Goal: Ask a question

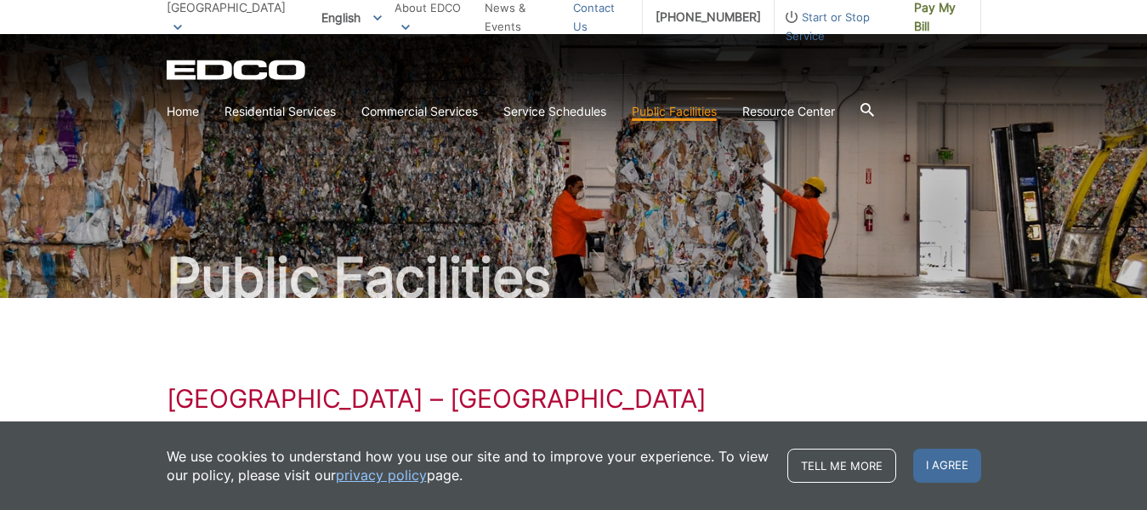
click at [601, 18] on link "Contact Us" at bounding box center [601, 16] width 56 height 37
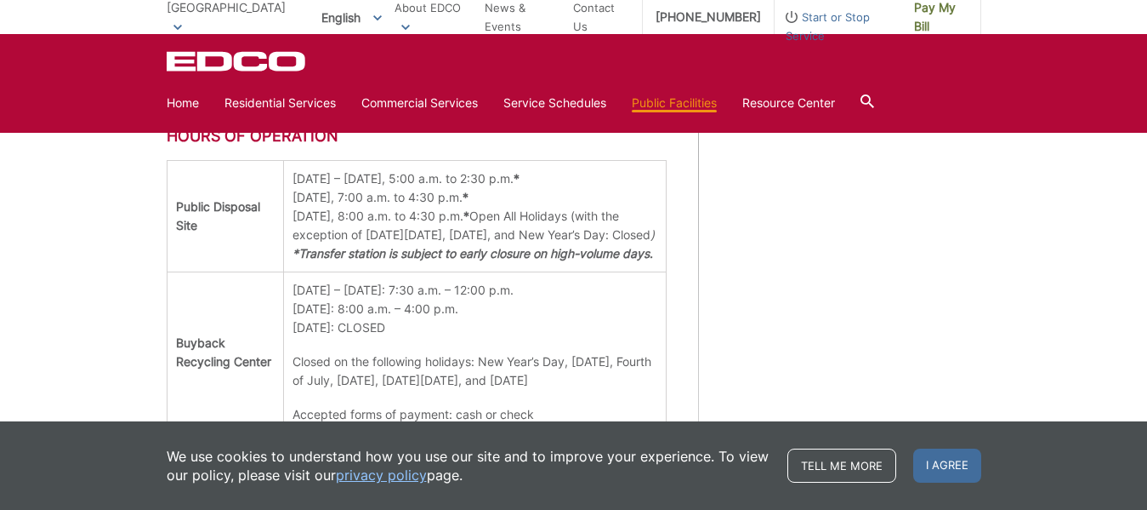
scroll to position [1106, 0]
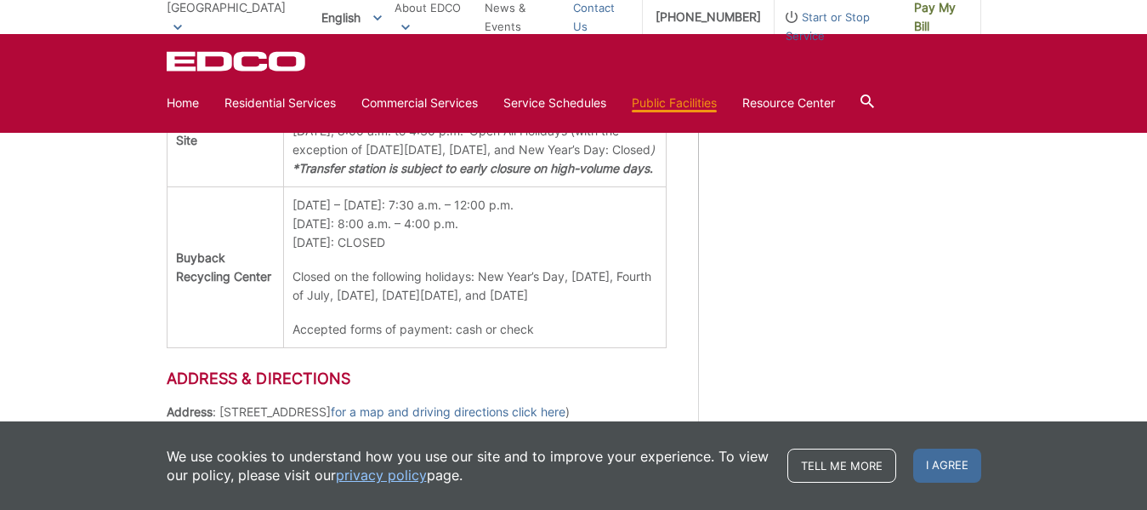
click at [590, 14] on link "Contact Us" at bounding box center [601, 16] width 56 height 37
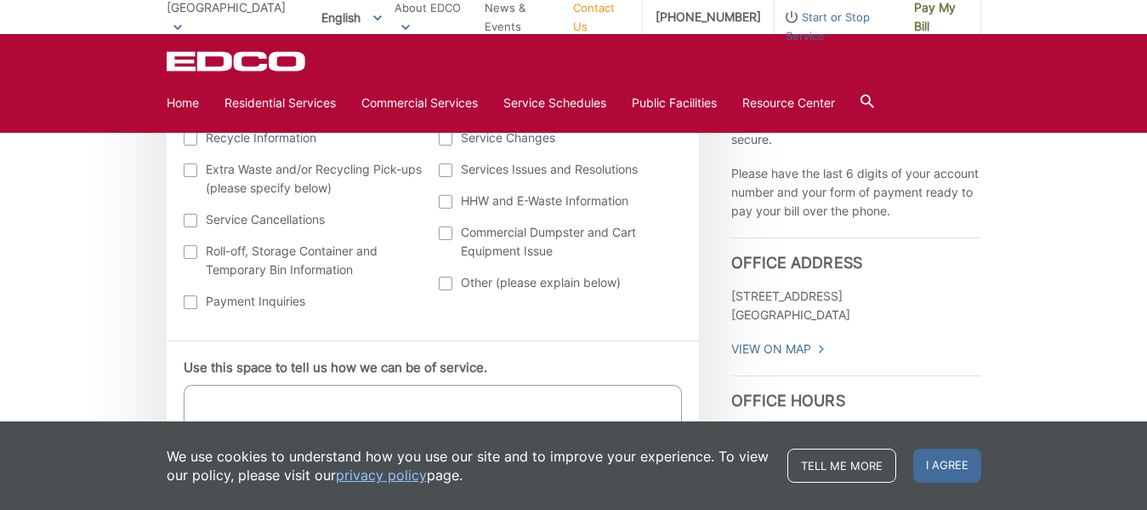
scroll to position [680, 0]
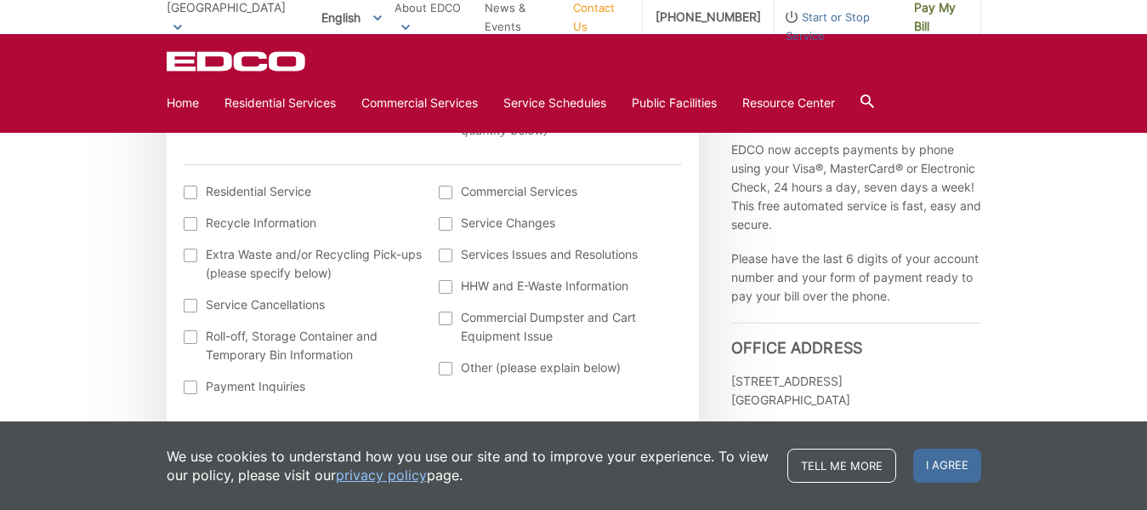
click at [204, 226] on label "Recycle Information" at bounding box center [303, 222] width 239 height 19
click at [0, 0] on input "Recycle Information" at bounding box center [0, 0] width 0 height 0
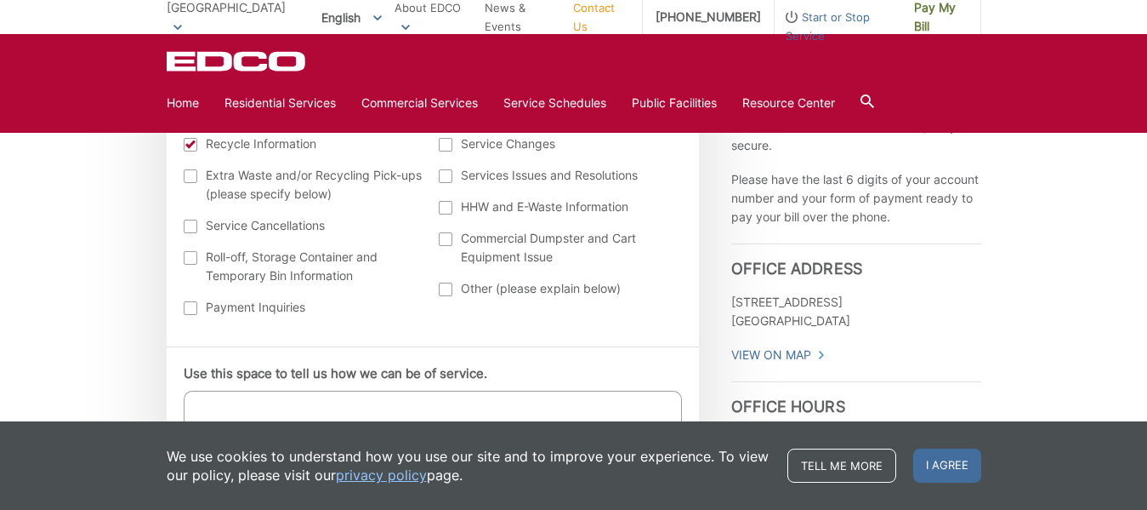
scroll to position [936, 0]
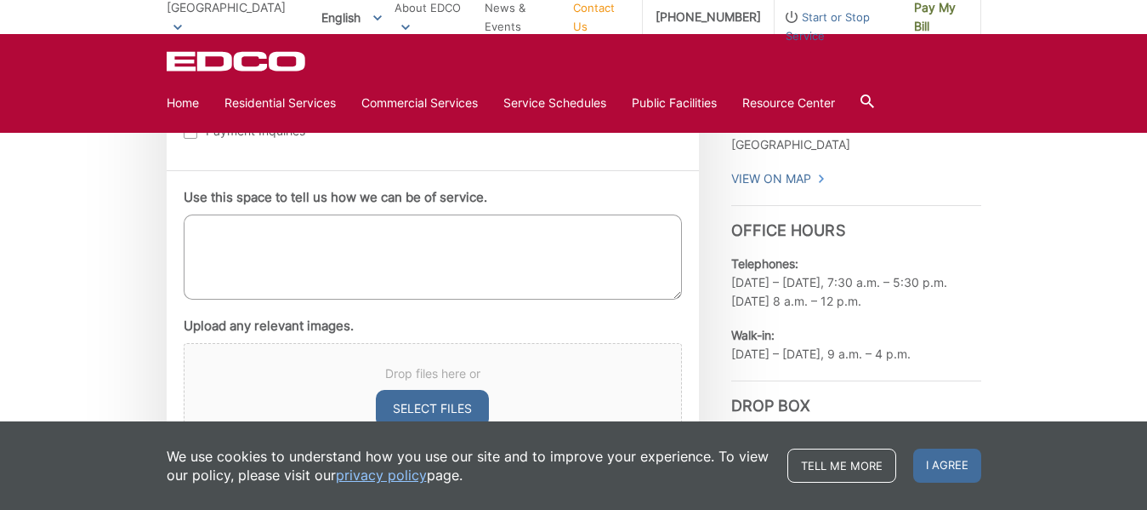
click at [385, 242] on textarea "Use this space to tell us how we can be of service." at bounding box center [433, 256] width 498 height 85
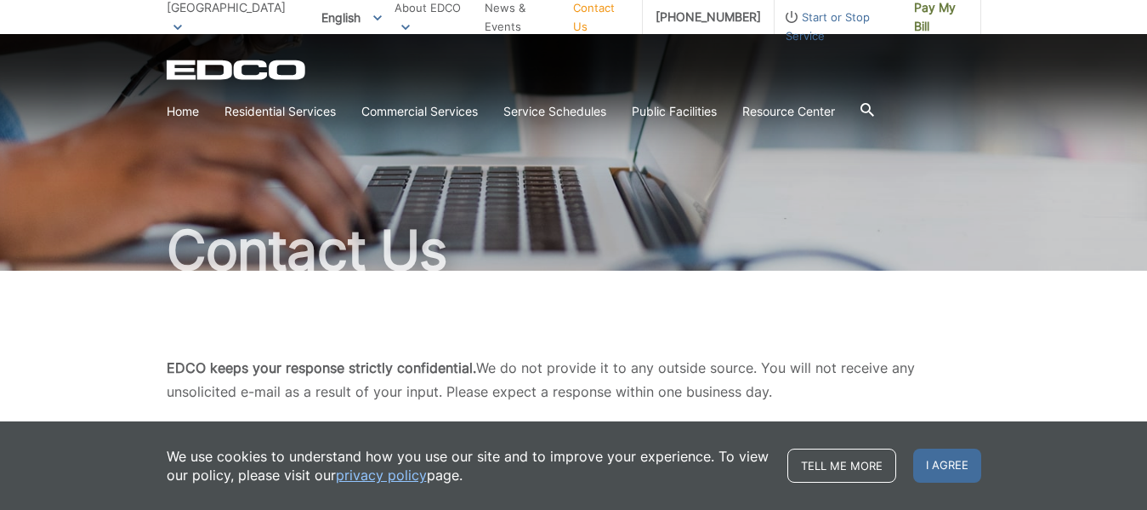
scroll to position [0, 0]
